Goal: Check status: Check status

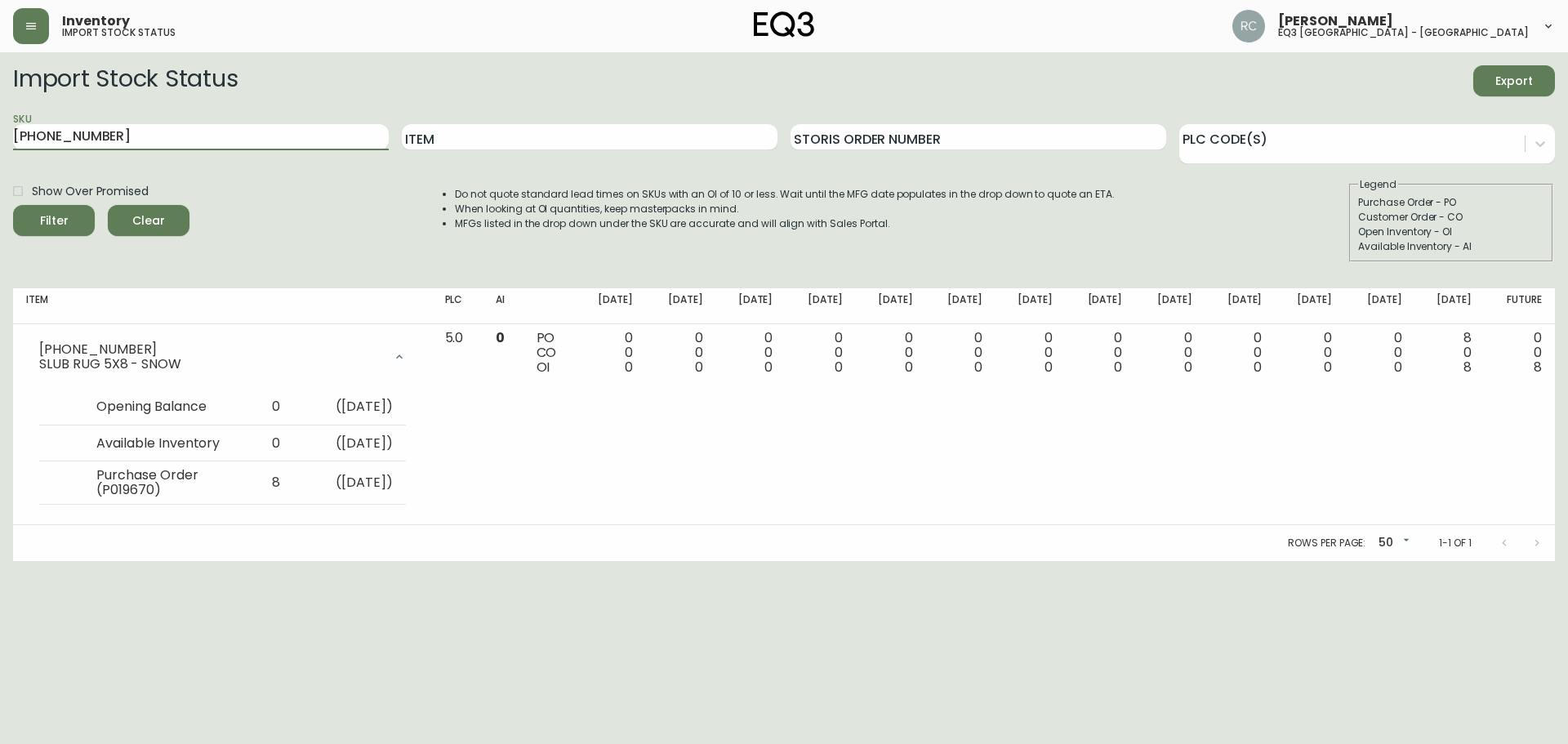
drag, startPoint x: 189, startPoint y: 138, endPoint x: 0, endPoint y: 155, distance: 189.8
click at [0, 155] on main "Import Stock Status Export SKU [PHONE_NUMBER] Item Storis Order Number PLC Code…" at bounding box center [784, 307] width 1568 height 509
paste input "020-423-32-A"
click at [13, 205] on button "Filter" at bounding box center [53, 221] width 81 height 31
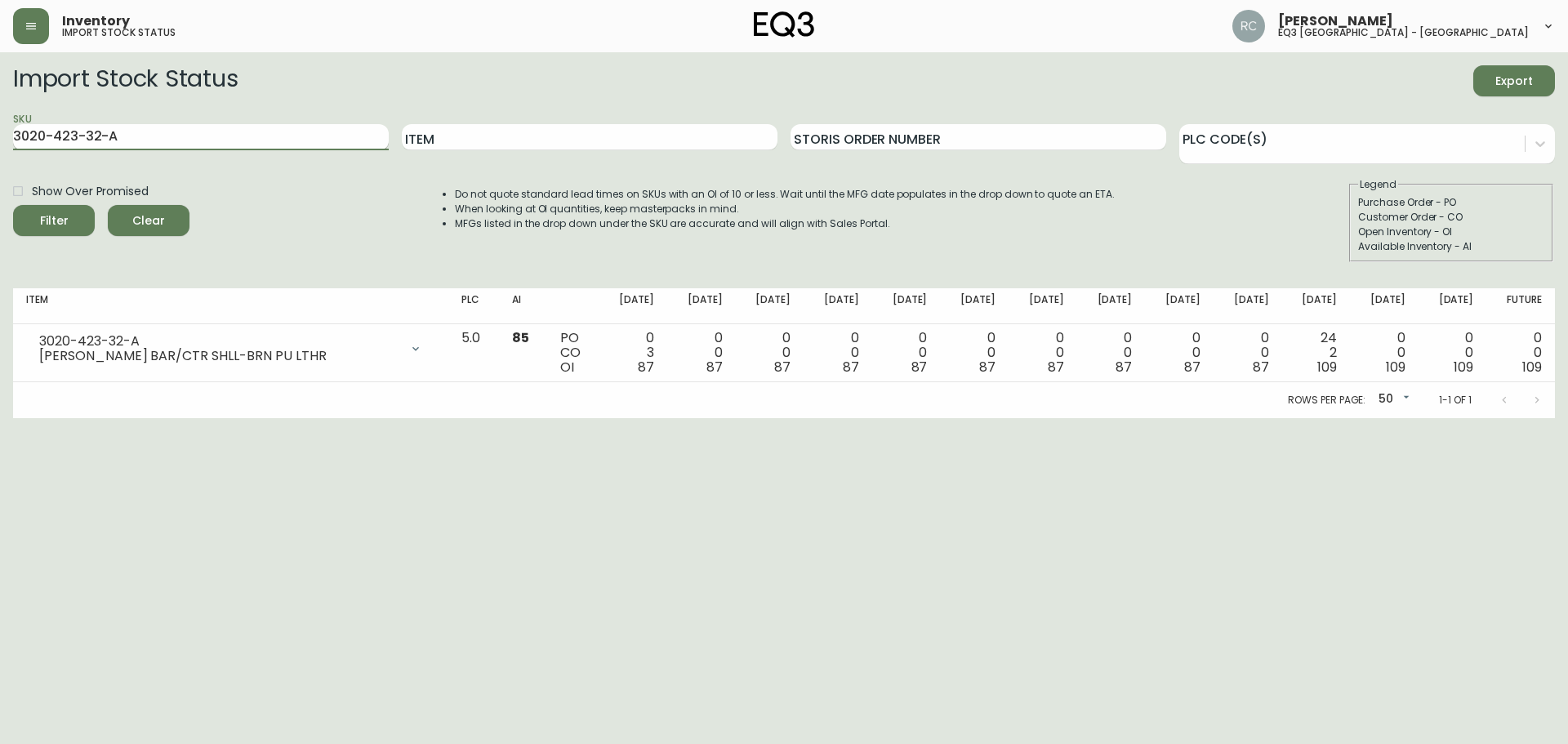
click at [285, 135] on input "3020-423-32-A" at bounding box center [201, 137] width 375 height 26
click at [286, 135] on input "3020-423-32-A" at bounding box center [201, 137] width 375 height 26
click at [287, 135] on input "3020-423-32-A" at bounding box center [201, 137] width 375 height 26
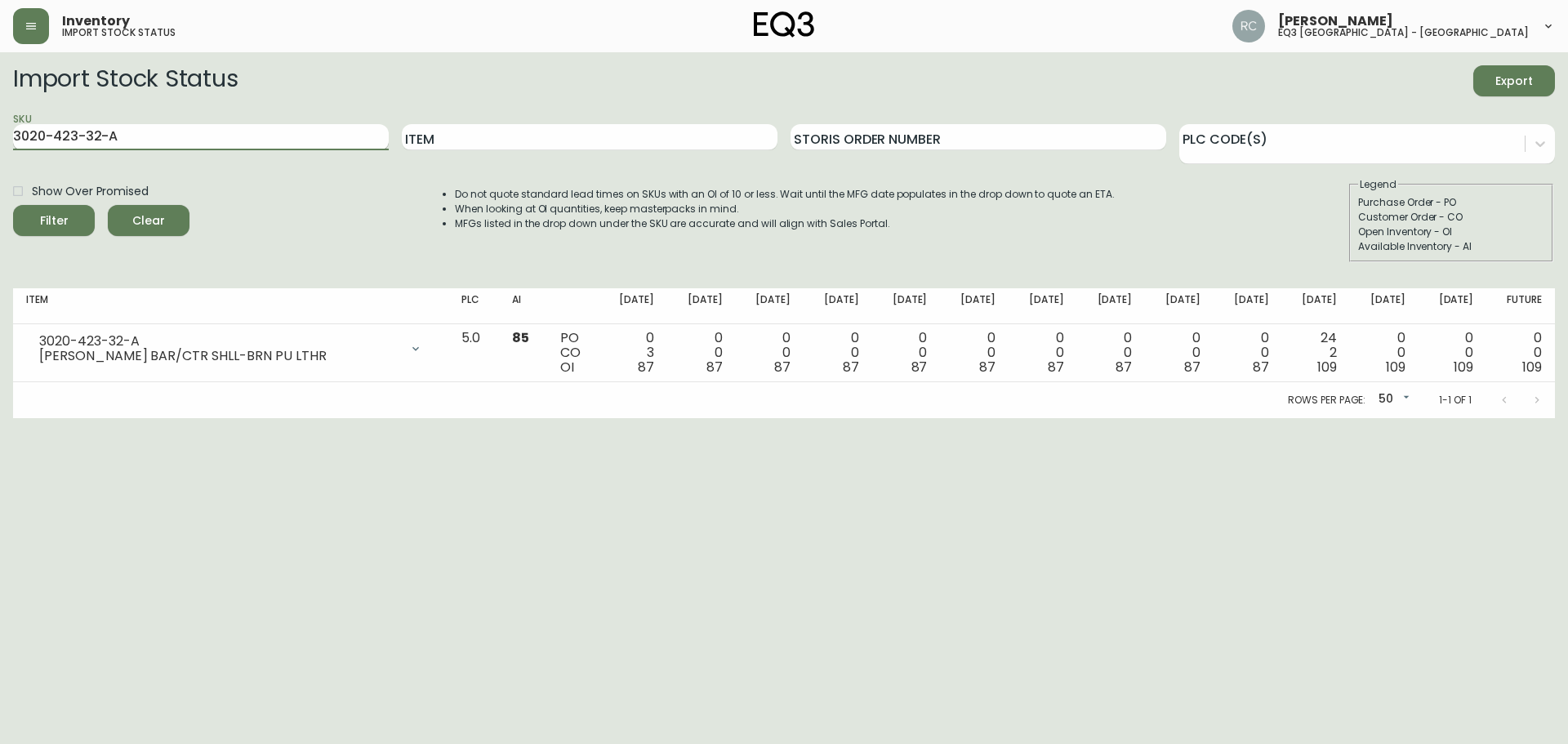
paste input "4-B"
type input "3020-423-4-B"
click at [13, 205] on button "Filter" at bounding box center [53, 221] width 81 height 31
